Goal: Task Accomplishment & Management: Manage account settings

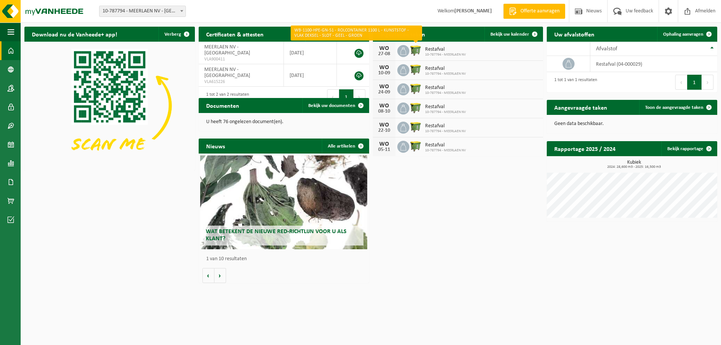
click at [416, 52] on img at bounding box center [415, 50] width 13 height 13
click at [431, 54] on span "10-787794 - MEERLAEN NV" at bounding box center [445, 55] width 41 height 5
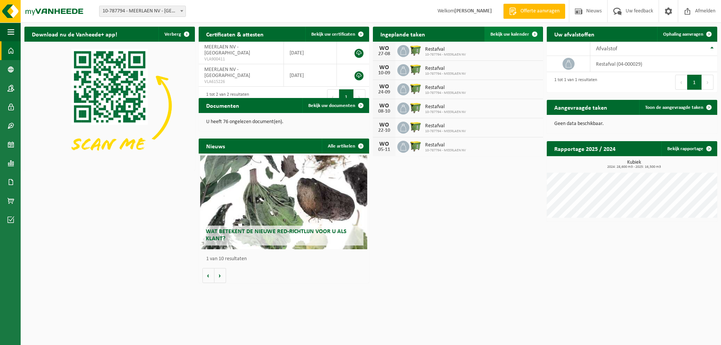
click at [514, 33] on span "Bekijk uw kalender" at bounding box center [509, 34] width 39 height 5
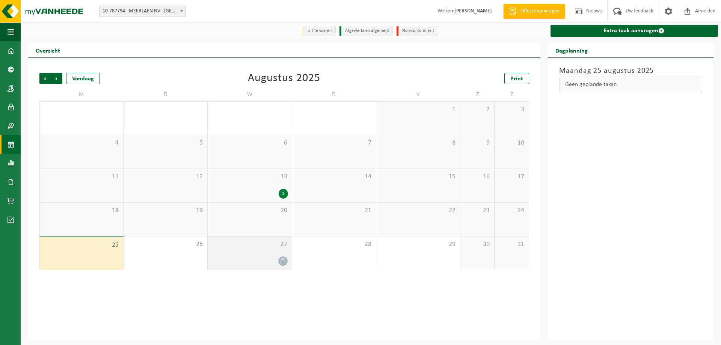
click at [284, 259] on icon at bounding box center [283, 261] width 6 height 6
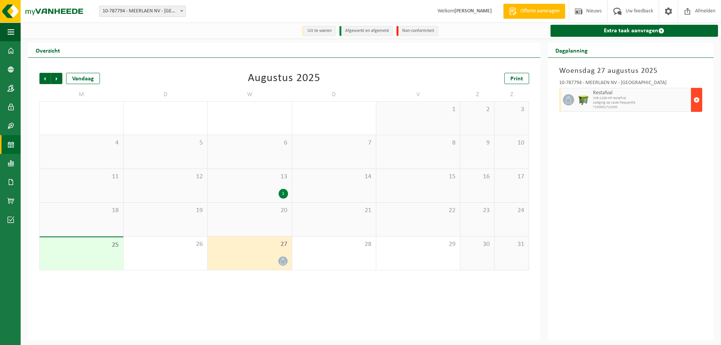
click at [699, 100] on span "button" at bounding box center [696, 99] width 6 height 15
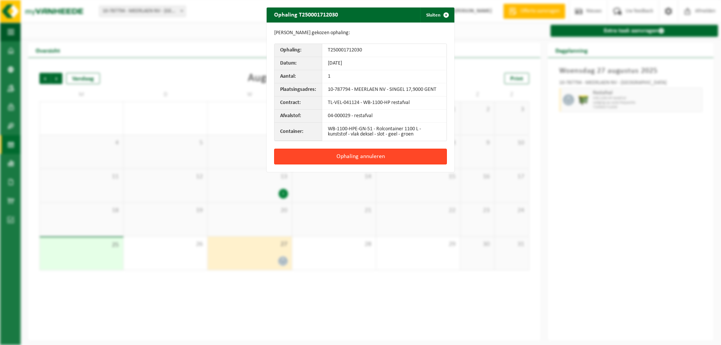
click at [358, 157] on button "Ophaling annuleren" at bounding box center [360, 157] width 173 height 16
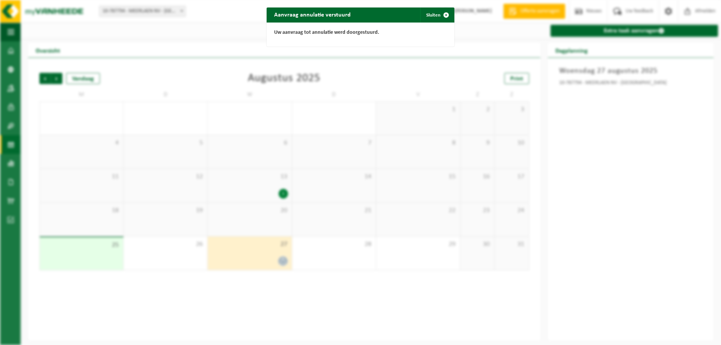
click at [614, 142] on div "Aanvraag annulatie verstuurd Sluiten Uw aanvraag tot annulatie werd doorgestuur…" at bounding box center [360, 172] width 721 height 345
